Goal: Information Seeking & Learning: Compare options

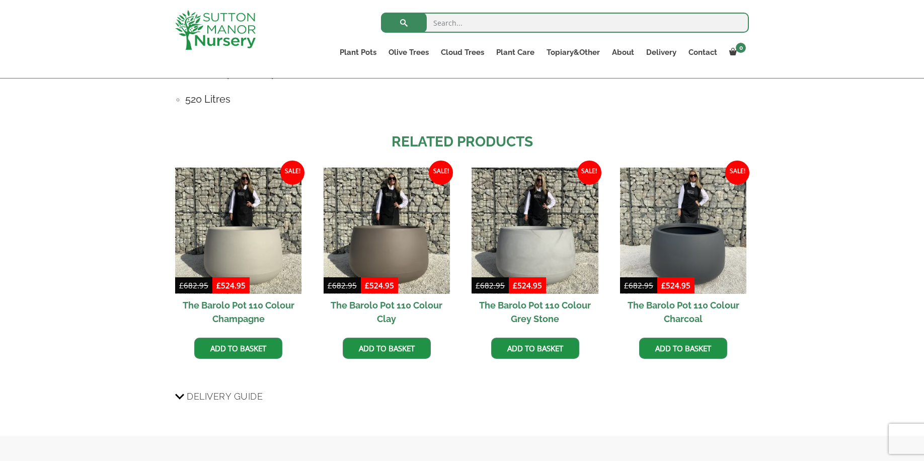
scroll to position [785, 0]
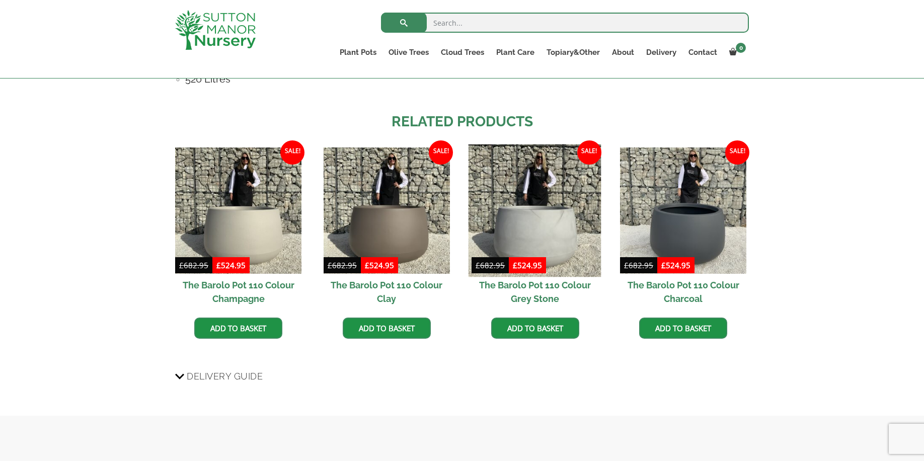
click at [531, 227] on img at bounding box center [535, 210] width 133 height 133
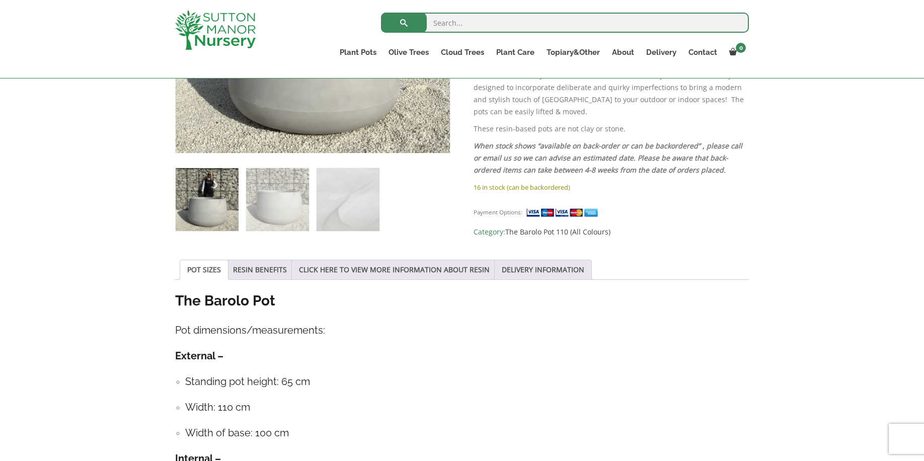
scroll to position [322, 0]
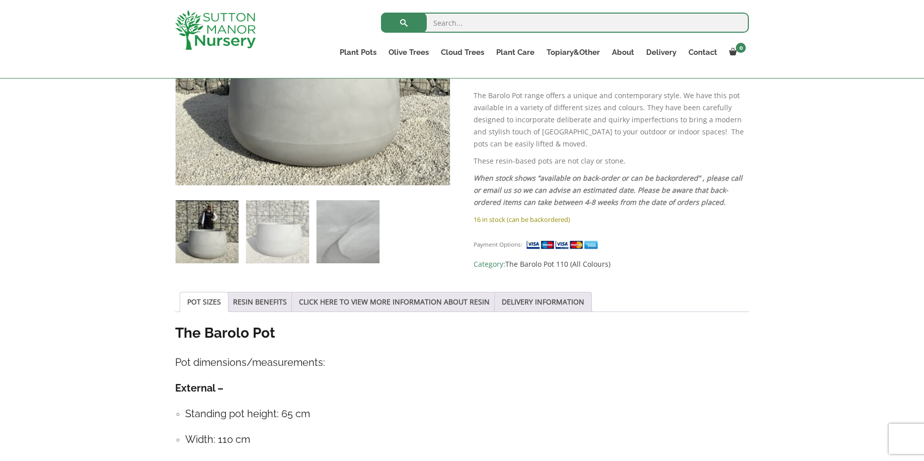
click at [368, 247] on img at bounding box center [348, 231] width 63 height 63
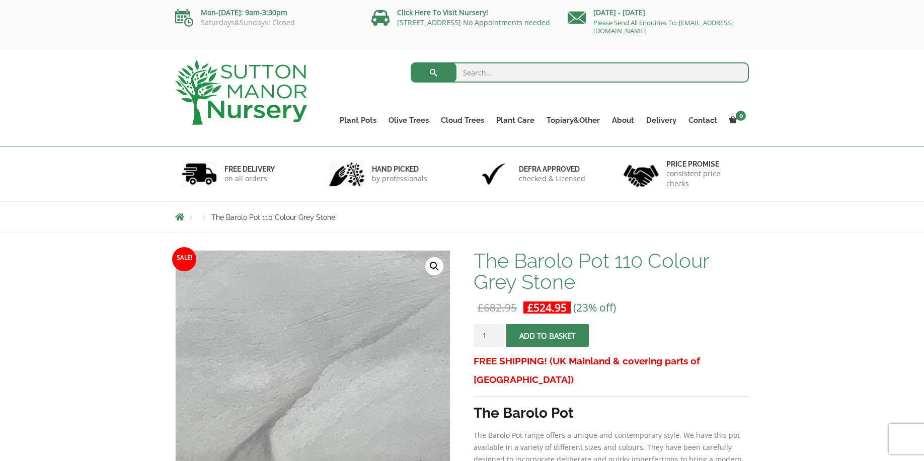
scroll to position [0, 0]
